Goal: Task Accomplishment & Management: Manage account settings

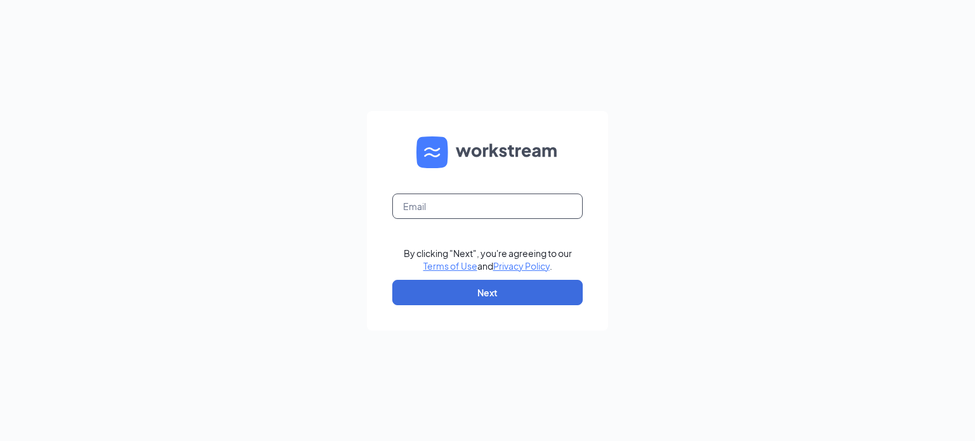
click at [435, 204] on input "text" at bounding box center [487, 206] width 190 height 25
type input "[PERSON_NAME][EMAIL_ADDRESS][DOMAIN_NAME]"
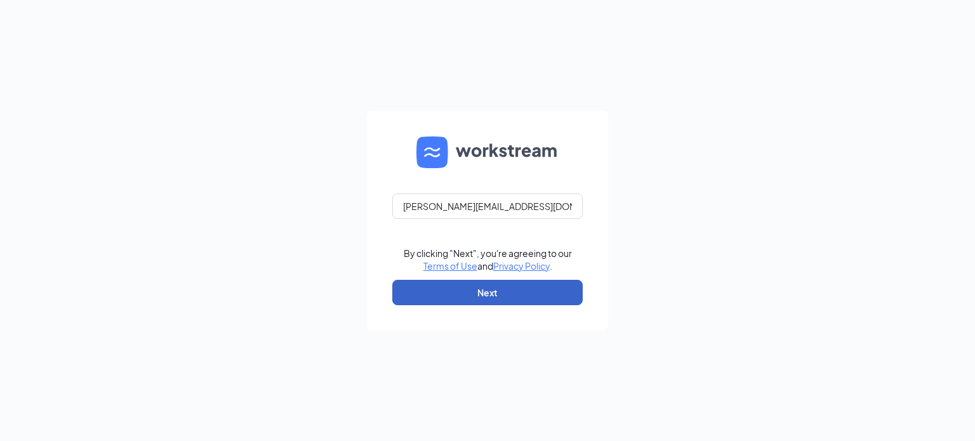
click at [472, 286] on button "Next" at bounding box center [487, 292] width 190 height 25
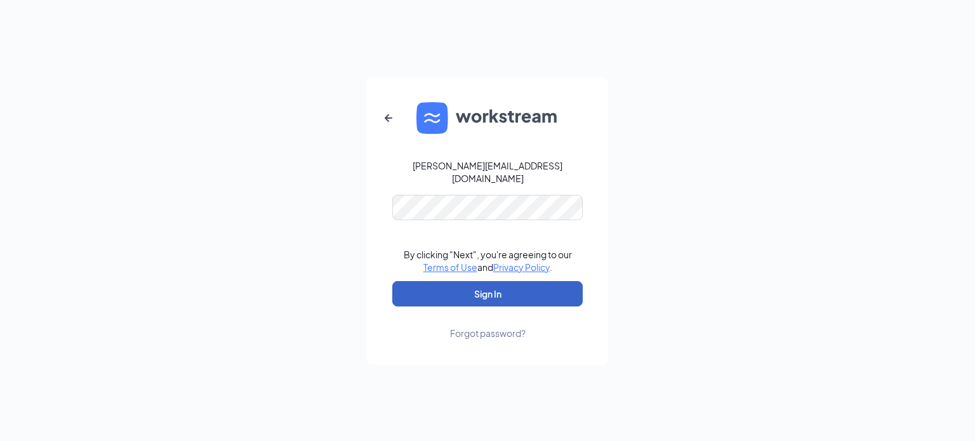
click at [503, 281] on button "Sign In" at bounding box center [487, 293] width 190 height 25
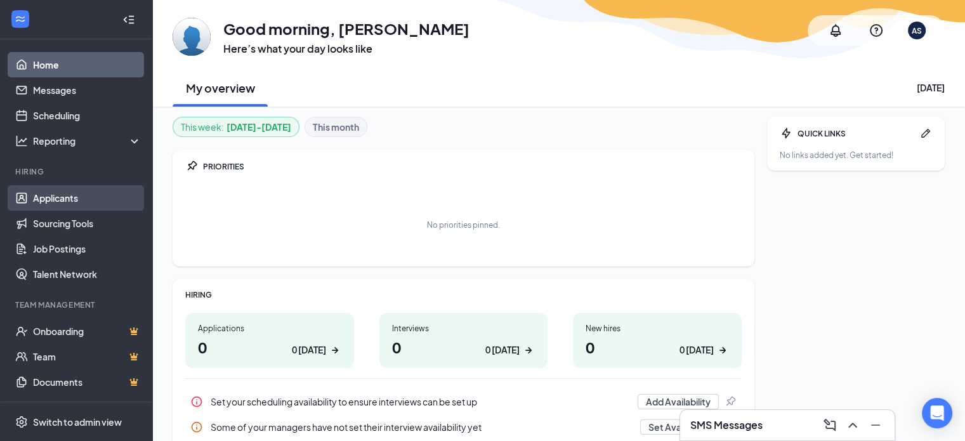
click at [48, 194] on link "Applicants" at bounding box center [87, 197] width 109 height 25
